Goal: Transaction & Acquisition: Purchase product/service

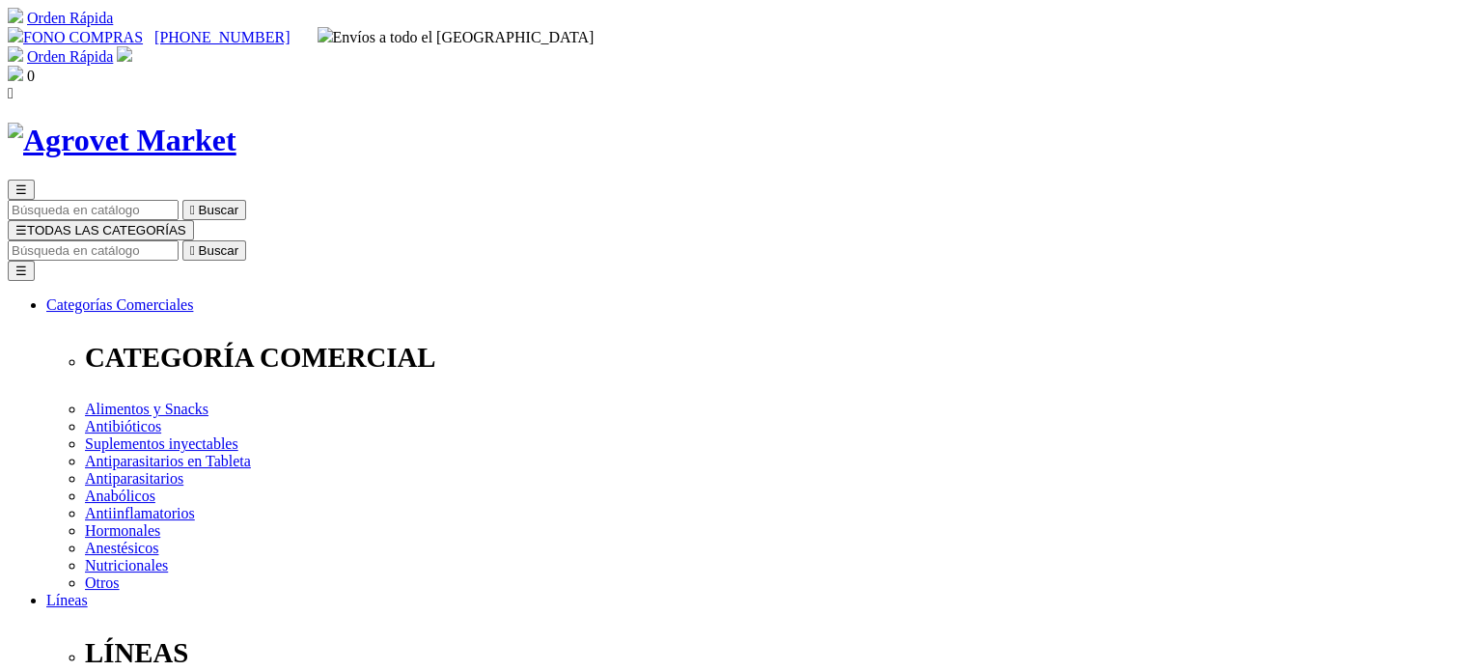
click at [195, 243] on icon "" at bounding box center [192, 250] width 5 height 14
click at [179, 240] on input "Buscar" at bounding box center [93, 250] width 171 height 20
type input "vaquero"
click at [292, 240] on button " Buscar" at bounding box center [324, 250] width 64 height 20
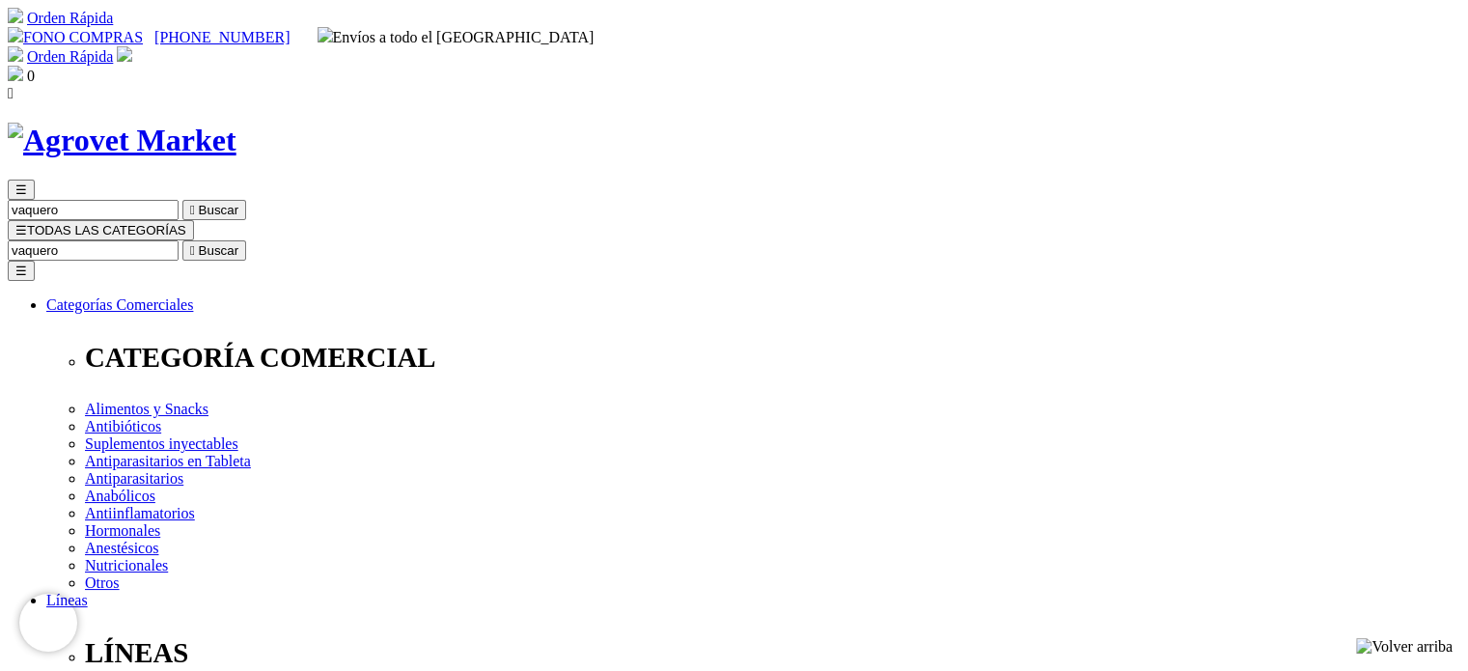
click at [195, 243] on icon "" at bounding box center [192, 250] width 5 height 14
